Goal: Task Accomplishment & Management: Use online tool/utility

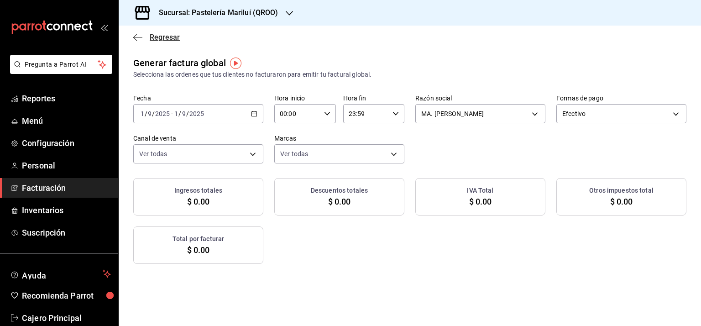
click at [135, 34] on icon "button" at bounding box center [137, 37] width 9 height 8
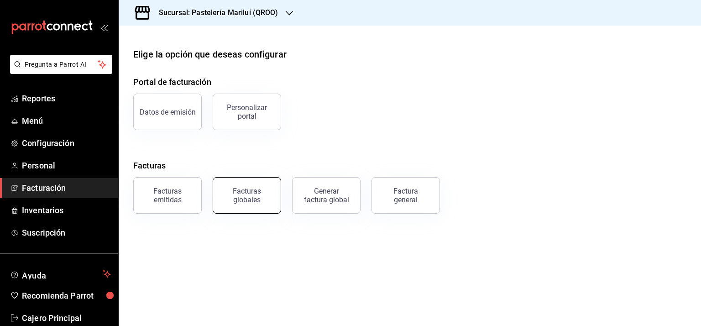
click at [234, 191] on div "Facturas globales" at bounding box center [247, 195] width 57 height 17
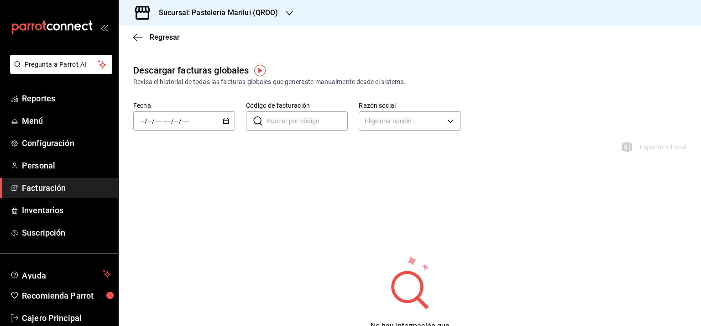
click at [223, 116] on div "/ / - / /" at bounding box center [184, 120] width 102 height 19
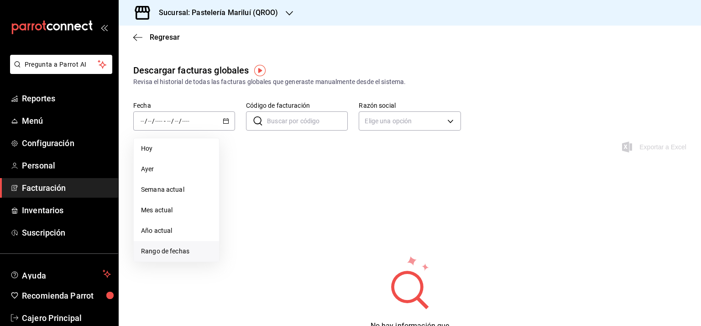
click at [157, 247] on span "Rango de fechas" at bounding box center [176, 251] width 71 height 10
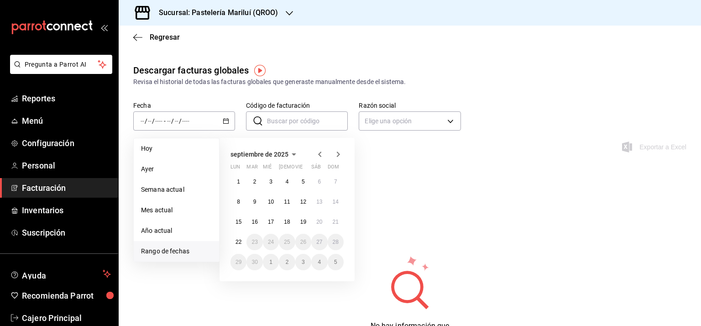
click at [321, 153] on icon "button" at bounding box center [319, 154] width 11 height 11
click at [302, 183] on abbr "1" at bounding box center [303, 181] width 3 height 6
click at [336, 259] on abbr "31" at bounding box center [336, 262] width 6 height 6
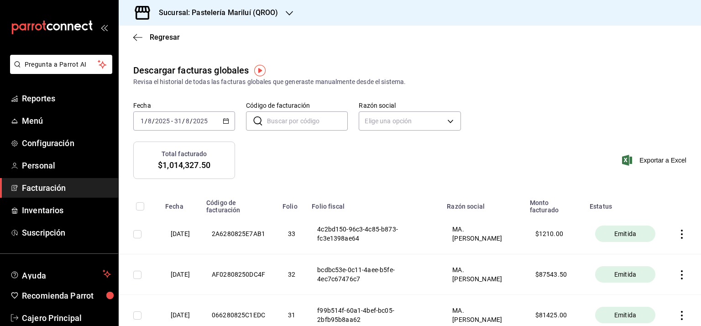
click at [262, 13] on h3 "Sucursal: Pastelería Mariluí (QROO)" at bounding box center [215, 12] width 127 height 11
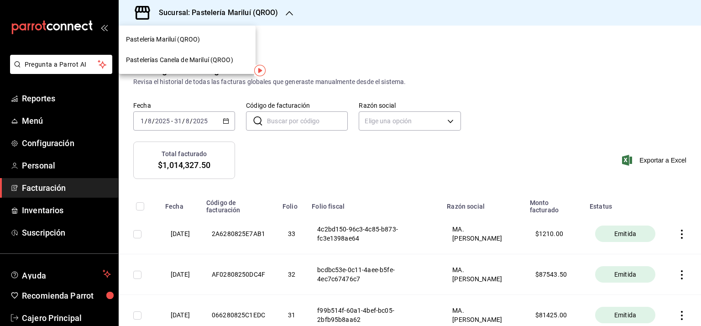
click at [186, 59] on span "Pastelerías Canela de Mariluí (QROO)" at bounding box center [179, 60] width 107 height 10
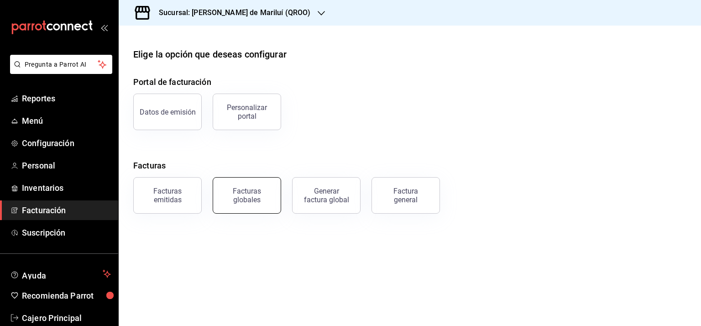
click at [247, 201] on div "Facturas globales" at bounding box center [247, 195] width 57 height 17
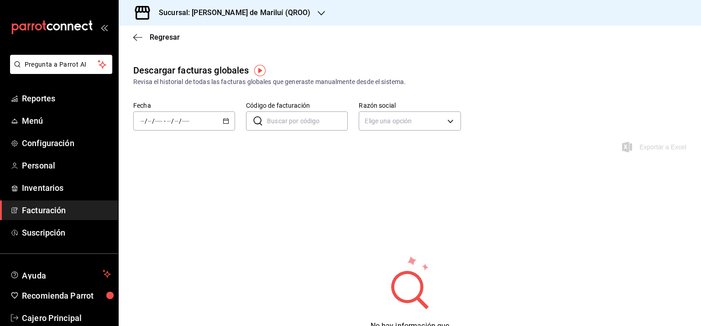
click at [224, 116] on div "/ / - / /" at bounding box center [184, 120] width 102 height 19
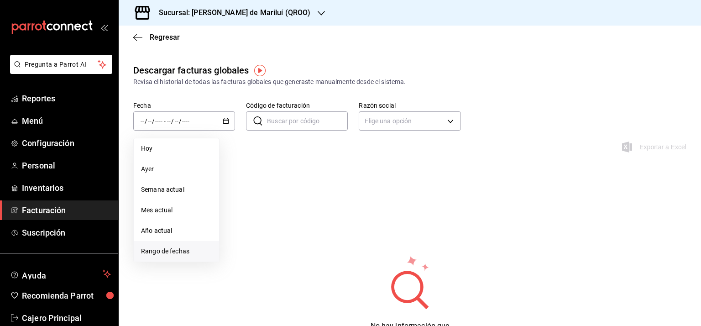
click at [173, 249] on span "Rango de fechas" at bounding box center [176, 251] width 71 height 10
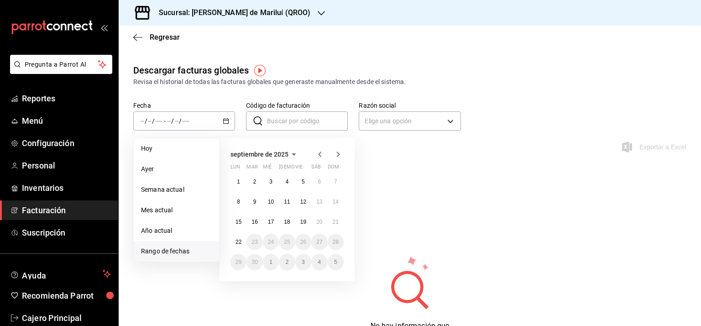
click at [320, 153] on icon "button" at bounding box center [319, 154] width 3 height 5
click at [303, 182] on abbr "1" at bounding box center [303, 181] width 3 height 6
click at [337, 257] on button "31" at bounding box center [336, 262] width 16 height 16
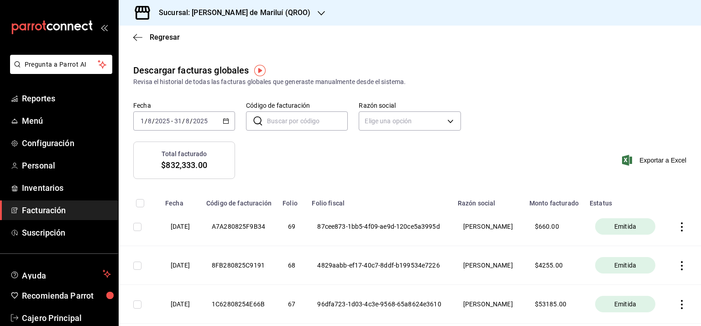
click at [277, 7] on h3 "Sucursal: [PERSON_NAME] de Mariluí (QROO)" at bounding box center [231, 12] width 159 height 11
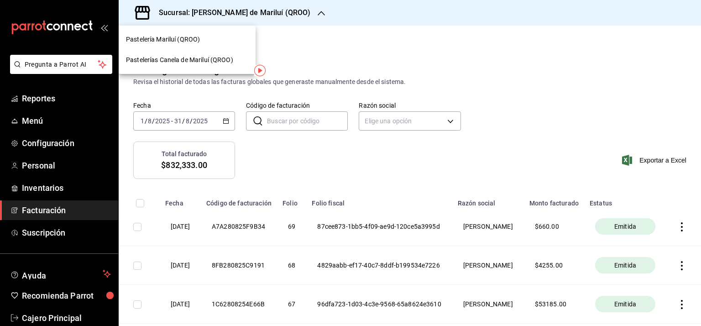
click at [189, 37] on span "Pastelería Mariluí (QROO)" at bounding box center [163, 40] width 74 height 10
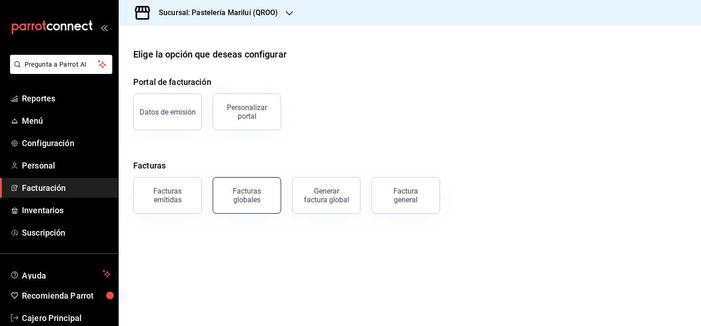
click at [243, 199] on div "Facturas globales" at bounding box center [247, 195] width 57 height 17
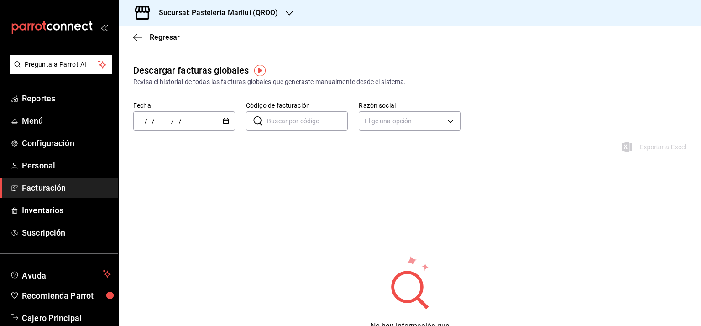
click at [225, 121] on icon "button" at bounding box center [226, 121] width 6 height 6
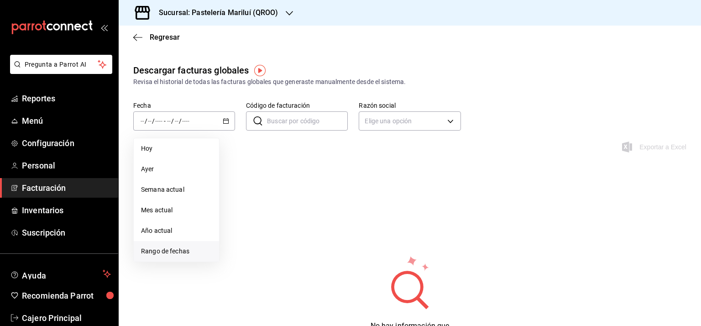
click at [165, 247] on span "Rango de fechas" at bounding box center [176, 251] width 71 height 10
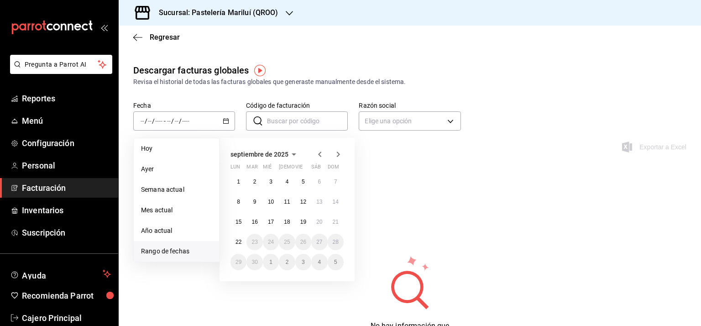
click at [319, 154] on icon "button" at bounding box center [319, 154] width 3 height 5
click at [306, 178] on button "1" at bounding box center [303, 181] width 16 height 16
click at [332, 263] on button "31" at bounding box center [336, 262] width 16 height 16
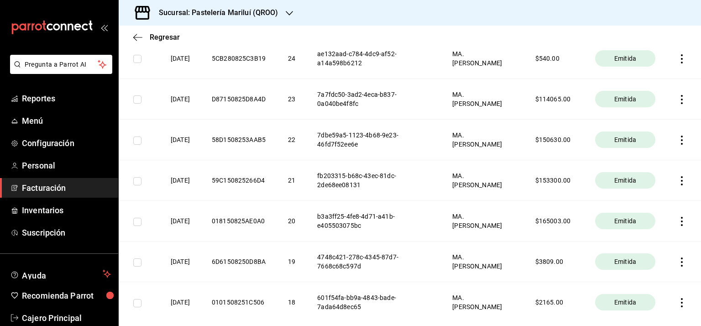
scroll to position [588, 0]
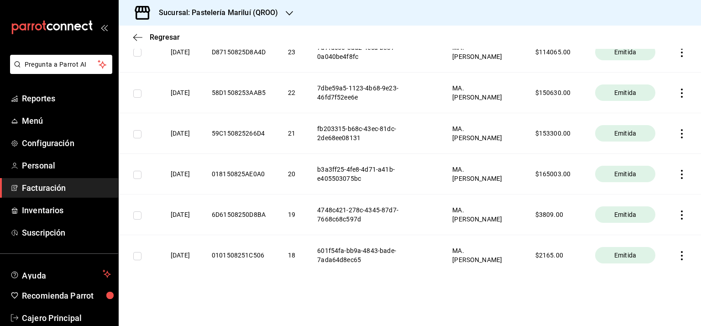
click at [677, 254] on icon "button" at bounding box center [681, 255] width 9 height 9
click at [378, 292] on div at bounding box center [350, 163] width 701 height 326
